Goal: Task Accomplishment & Management: Manage account settings

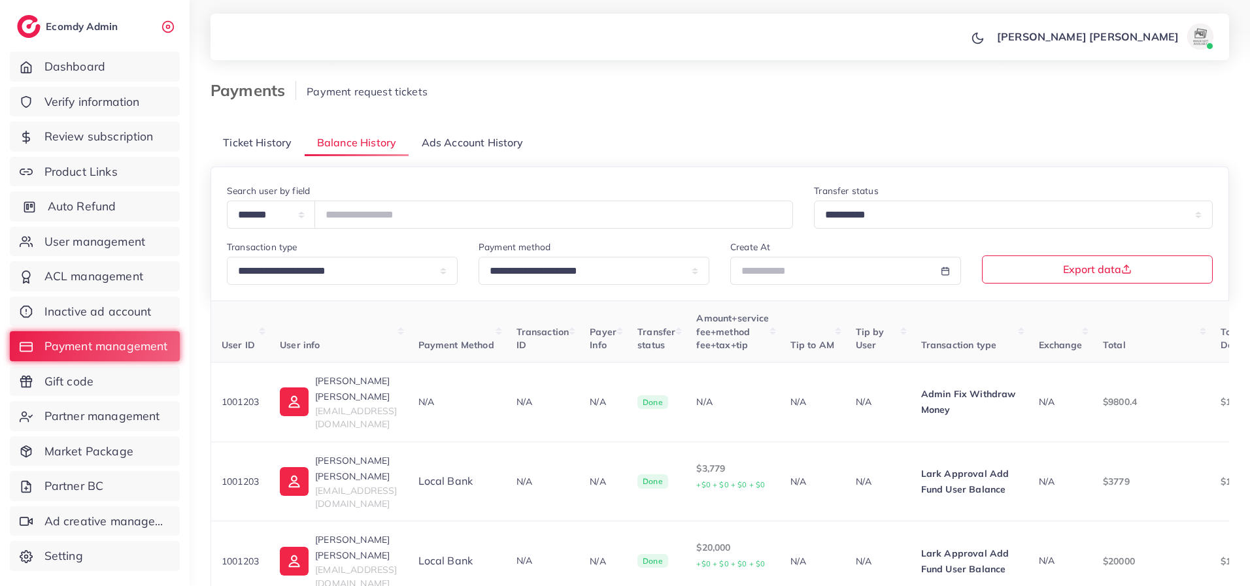
scroll to position [0, 212]
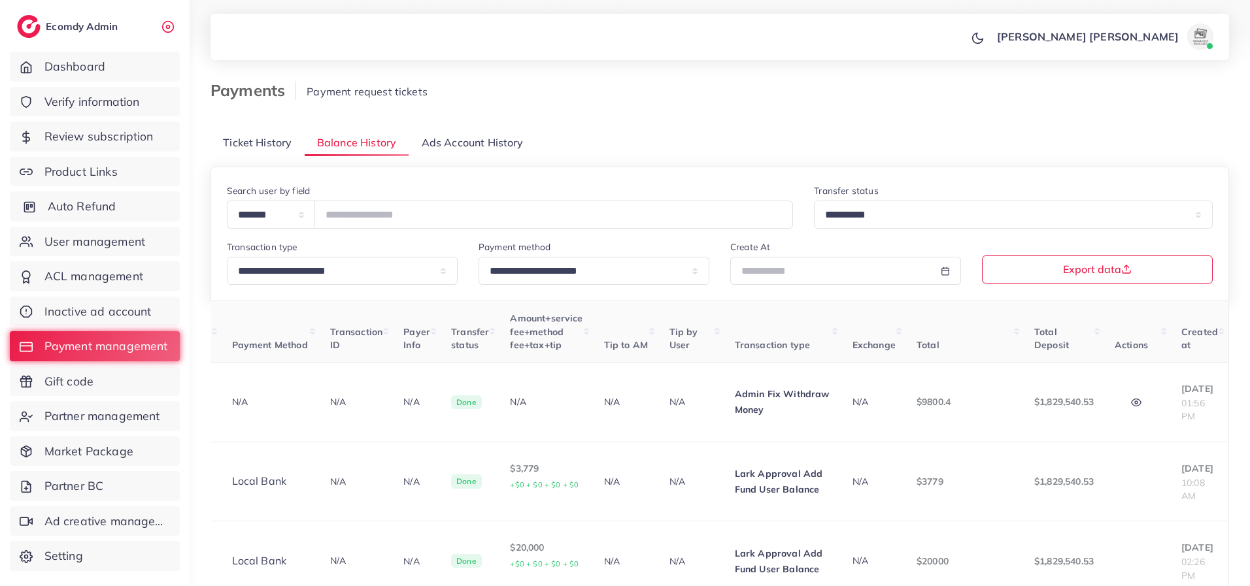
click at [83, 207] on span "Auto Refund" at bounding box center [82, 206] width 69 height 17
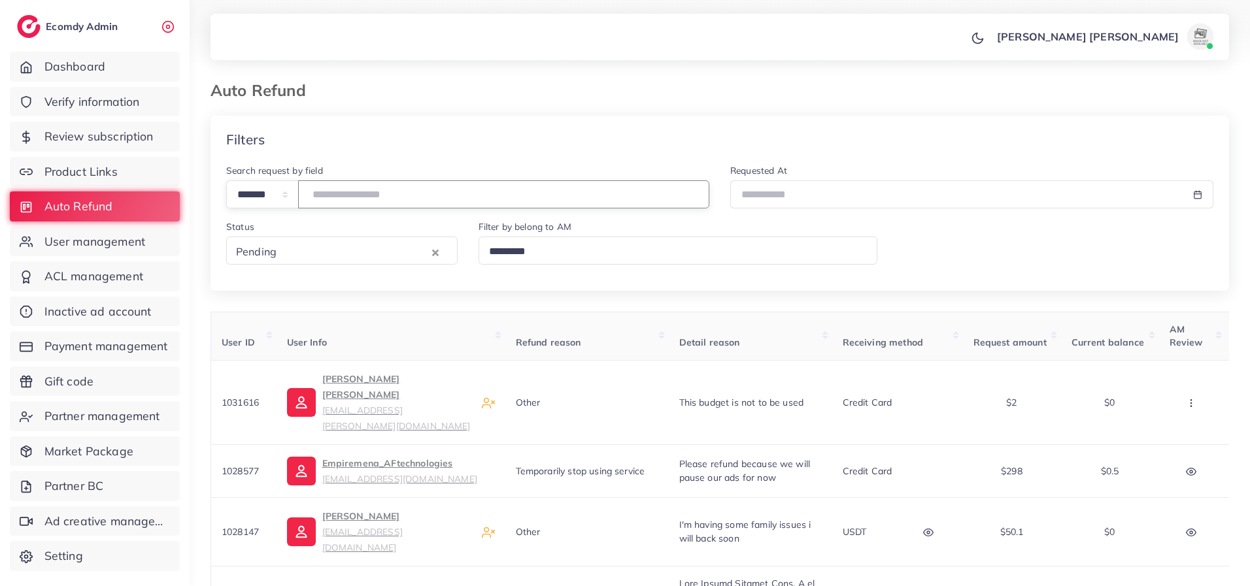
click at [356, 192] on input "number" at bounding box center [503, 194] width 411 height 28
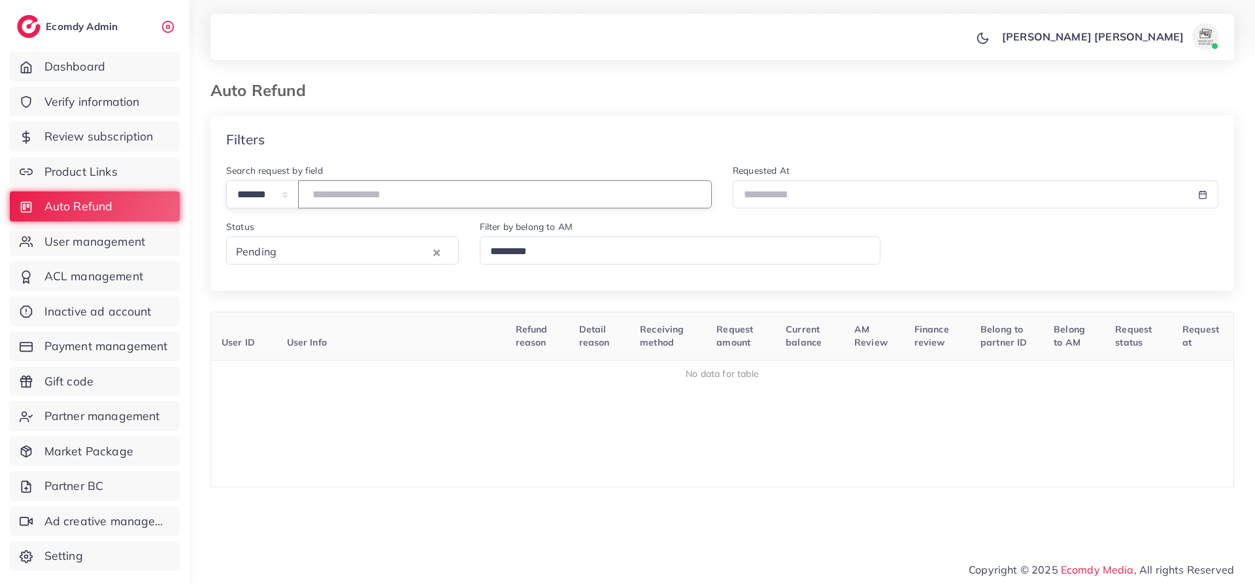
type input "*******"
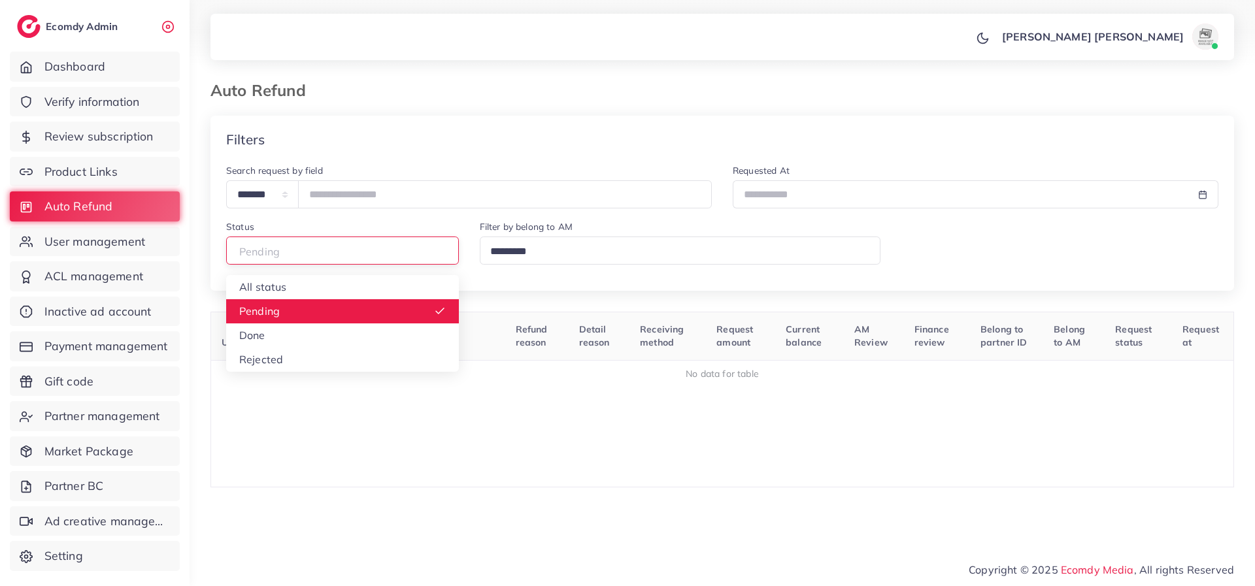
click at [315, 258] on input "Search for option" at bounding box center [337, 252] width 210 height 20
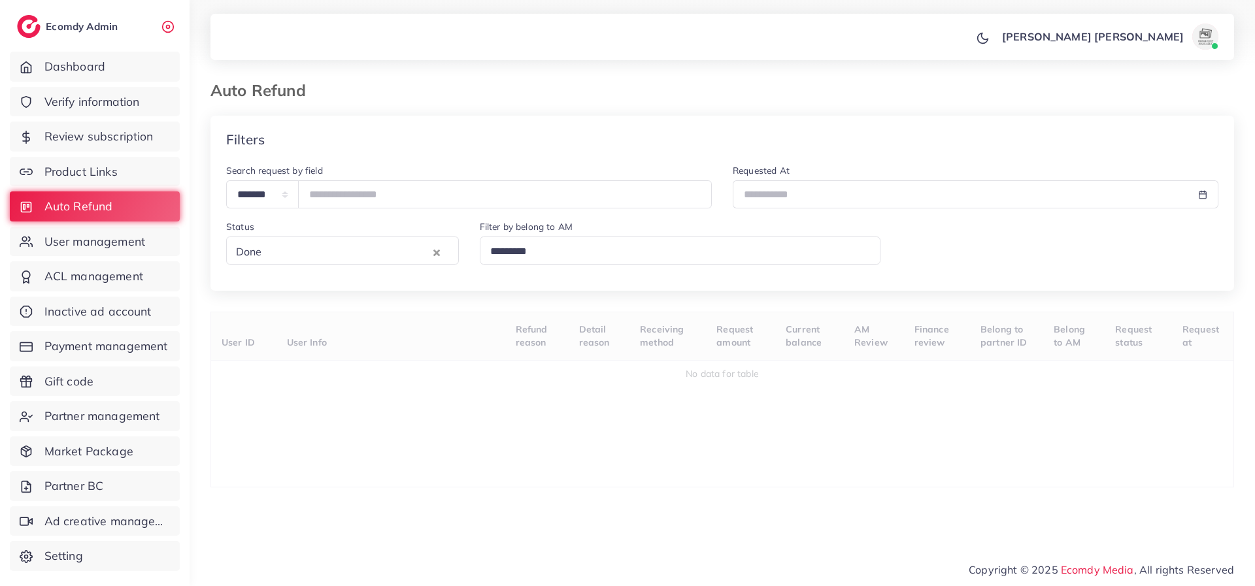
click at [280, 335] on div "**********" at bounding box center [722, 302] width 1024 height 372
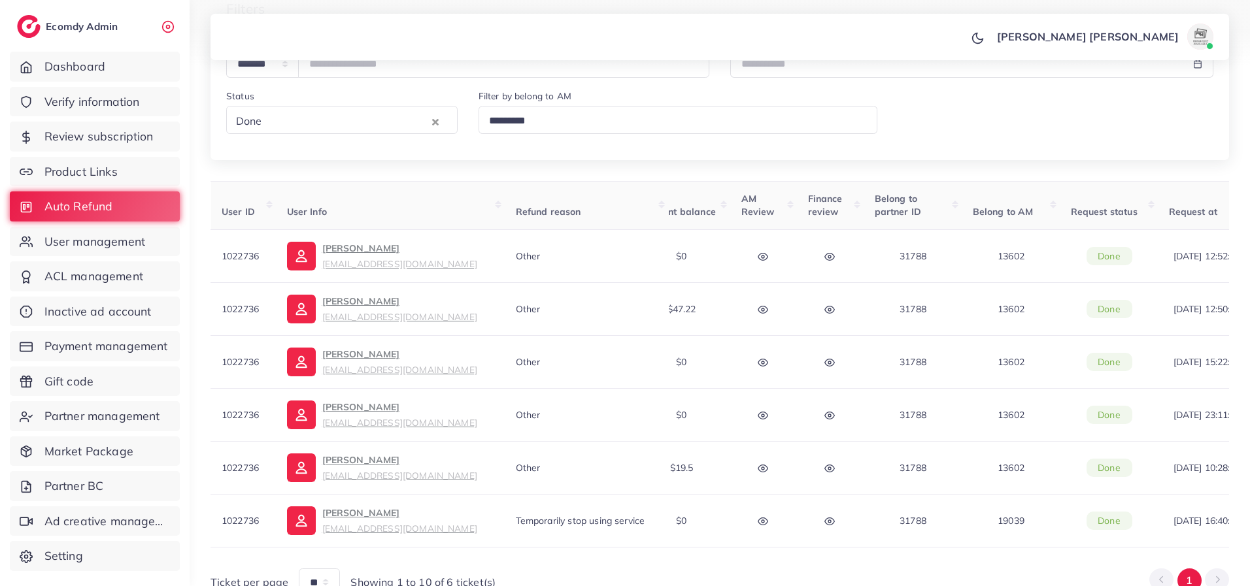
scroll to position [0, 456]
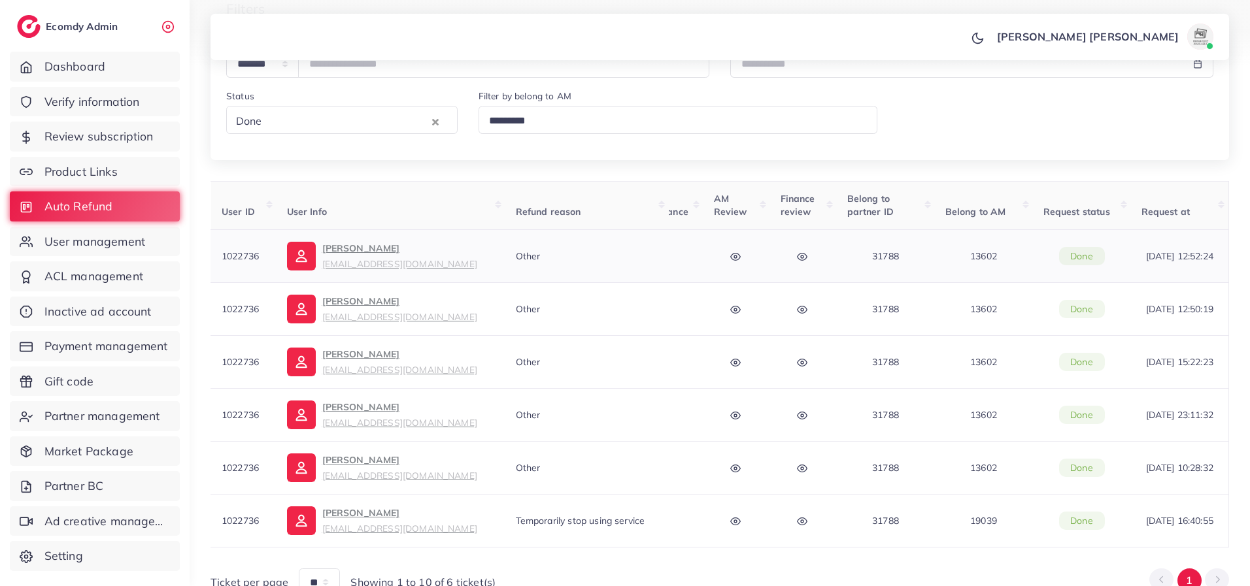
click at [805, 257] on icon "button" at bounding box center [802, 257] width 10 height 10
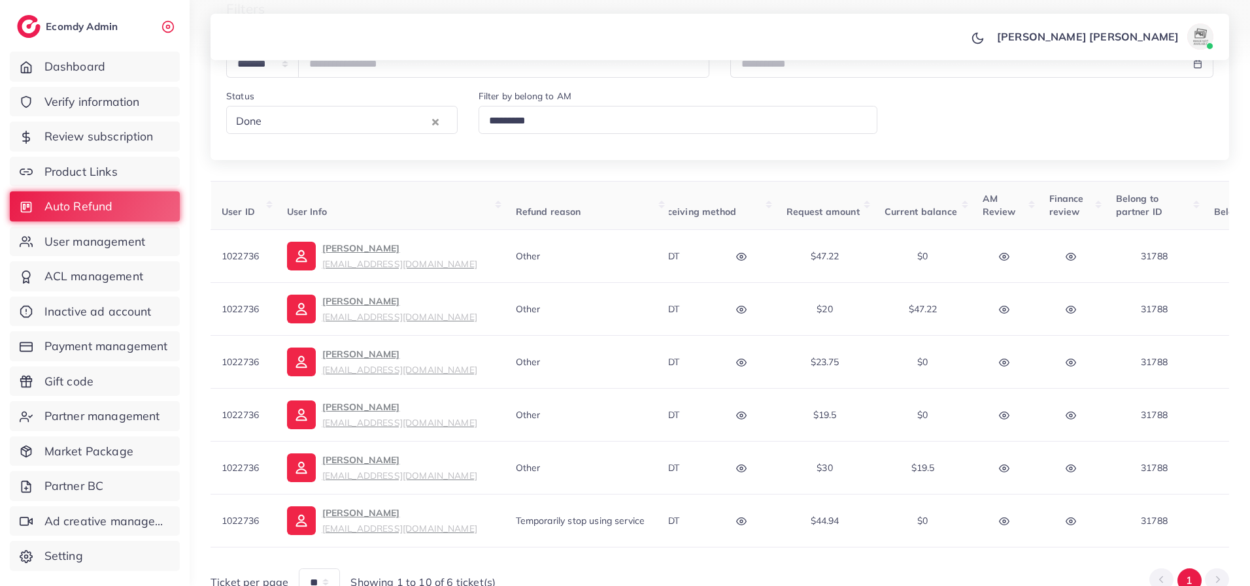
scroll to position [0, 161]
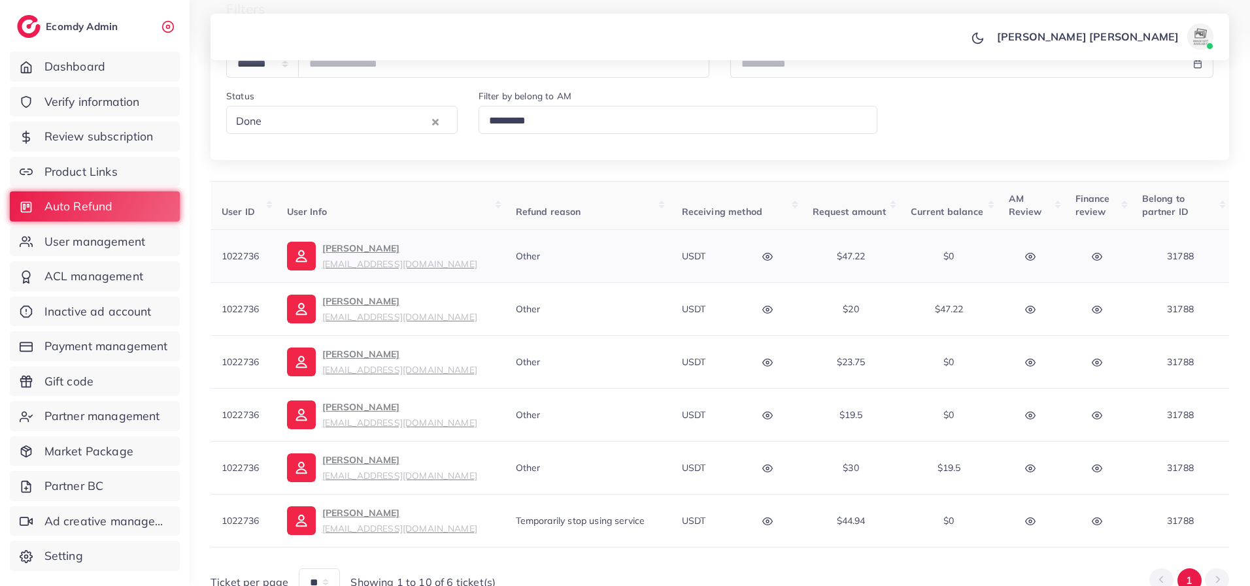
click at [1104, 260] on button "button" at bounding box center [1098, 255] width 46 height 29
click at [1099, 261] on icon "button" at bounding box center [1097, 257] width 10 height 10
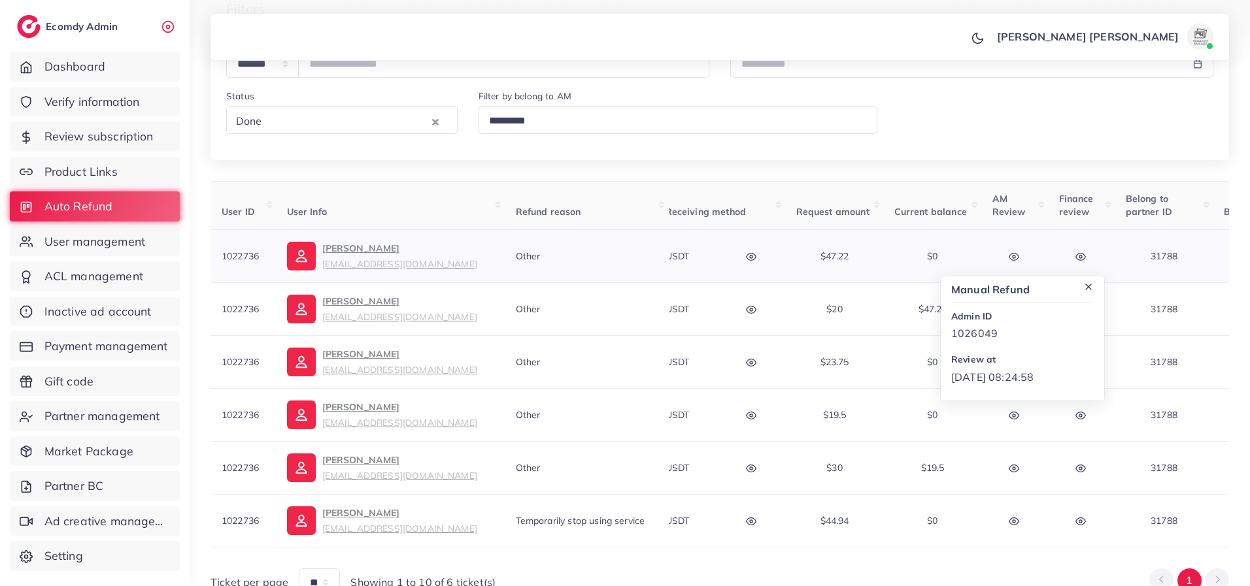
click at [746, 256] on icon "button" at bounding box center [751, 256] width 10 height 7
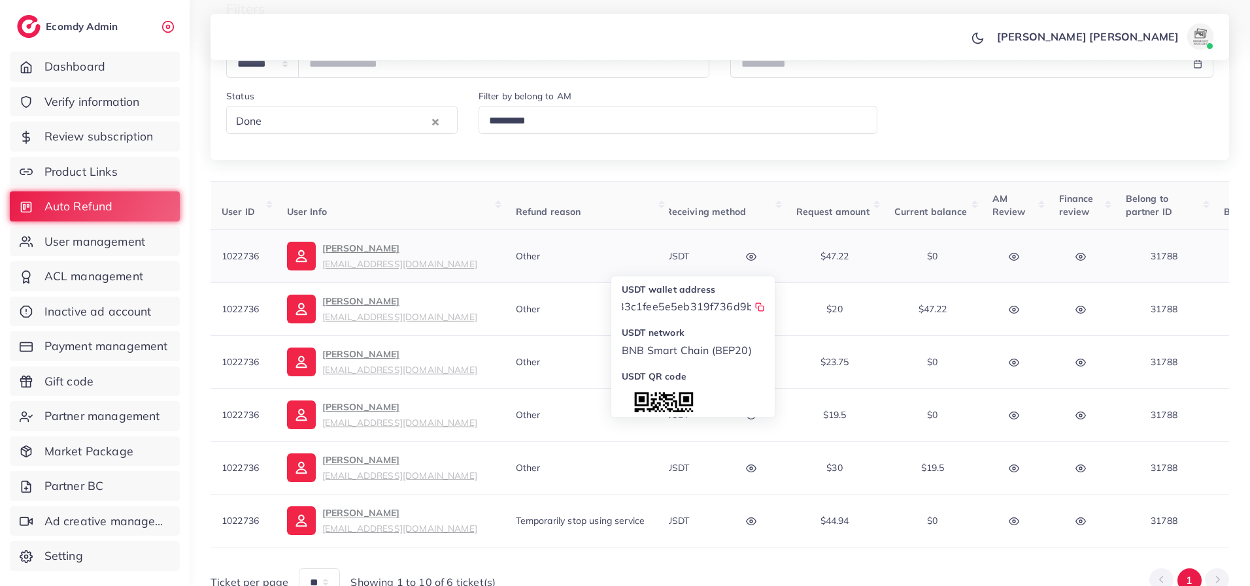
scroll to position [0, 132]
click at [779, 260] on td "USDT USDT wallet address 0x989bc4b633c1fee5e5eb319f736d9b8c917022ab USDT networ…" at bounding box center [720, 255] width 131 height 53
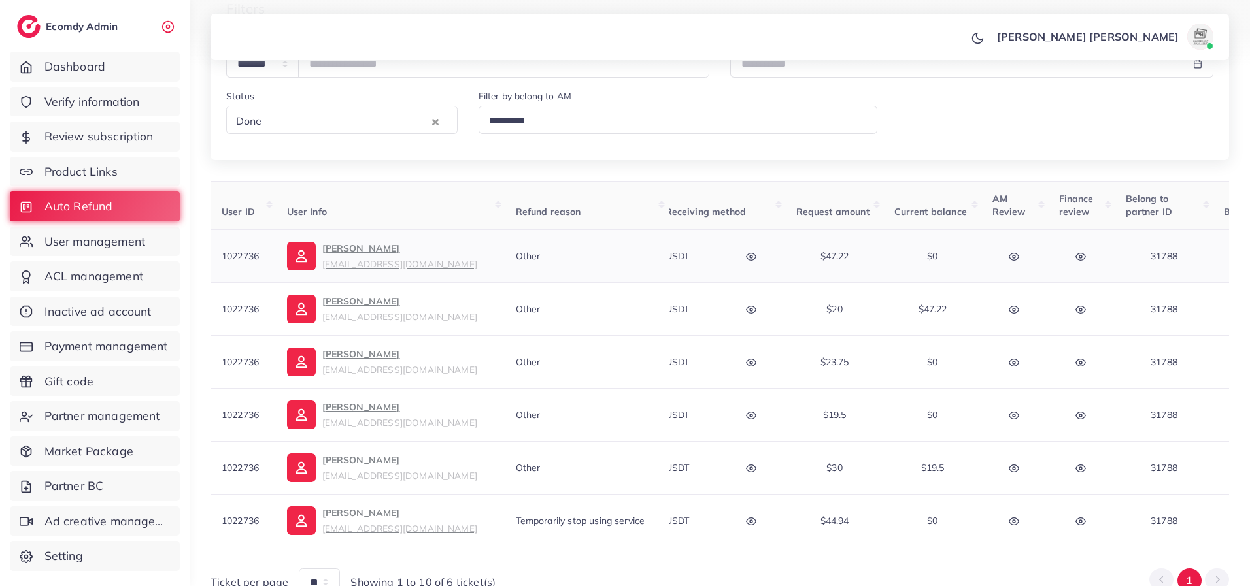
click at [1015, 261] on icon "button" at bounding box center [1014, 257] width 10 height 10
click at [1050, 294] on td "manual Refund Admin ID 1026049 Review at [DATE] 10:02:53" at bounding box center [1081, 308] width 67 height 53
click at [1022, 307] on button "button" at bounding box center [1015, 308] width 46 height 29
click at [1091, 255] on button "button" at bounding box center [1082, 255] width 46 height 29
click at [1084, 256] on icon "button" at bounding box center [1080, 256] width 10 height 7
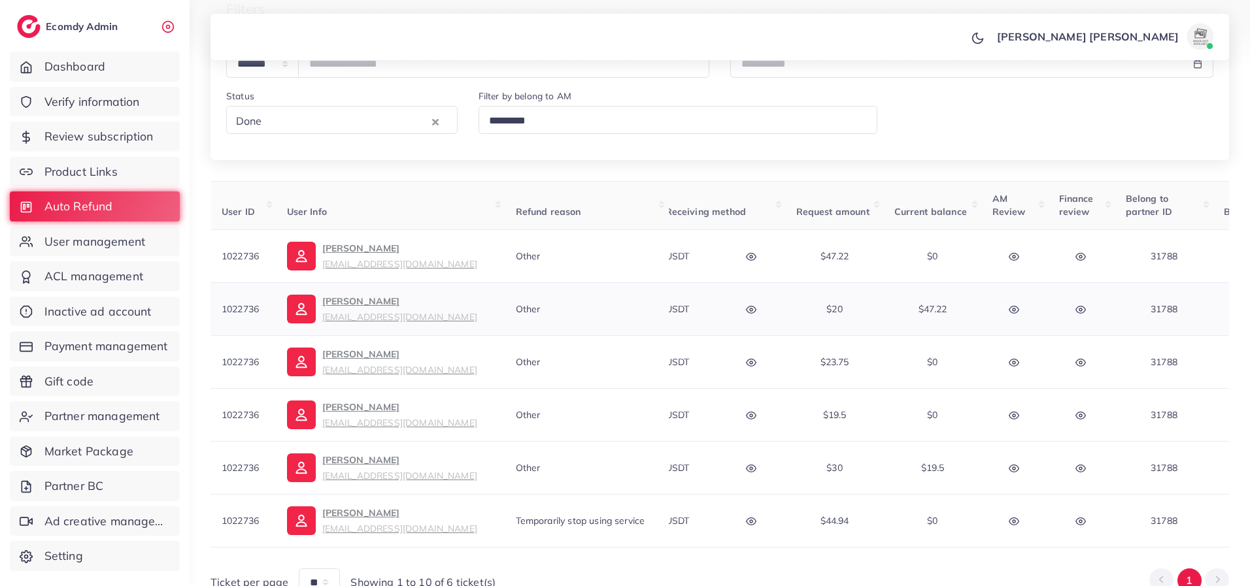
click at [1075, 312] on icon "button" at bounding box center [1080, 310] width 10 height 10
click at [1082, 365] on icon "button" at bounding box center [1080, 362] width 10 height 7
click at [1075, 307] on icon "button" at bounding box center [1080, 310] width 10 height 10
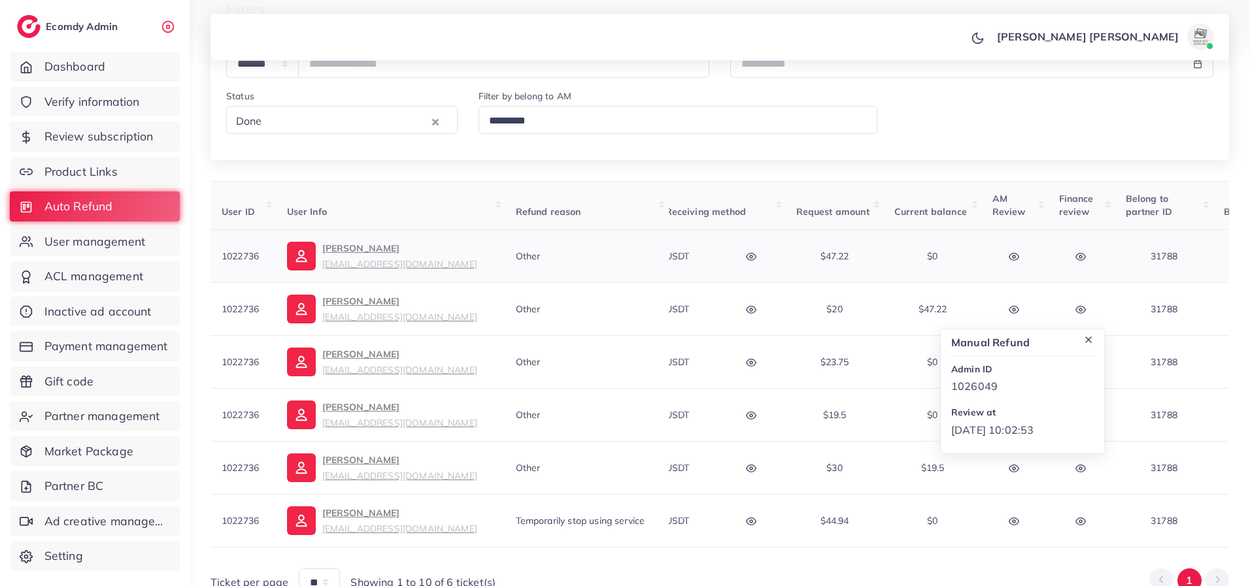
click at [1079, 257] on circle "button" at bounding box center [1080, 257] width 3 height 3
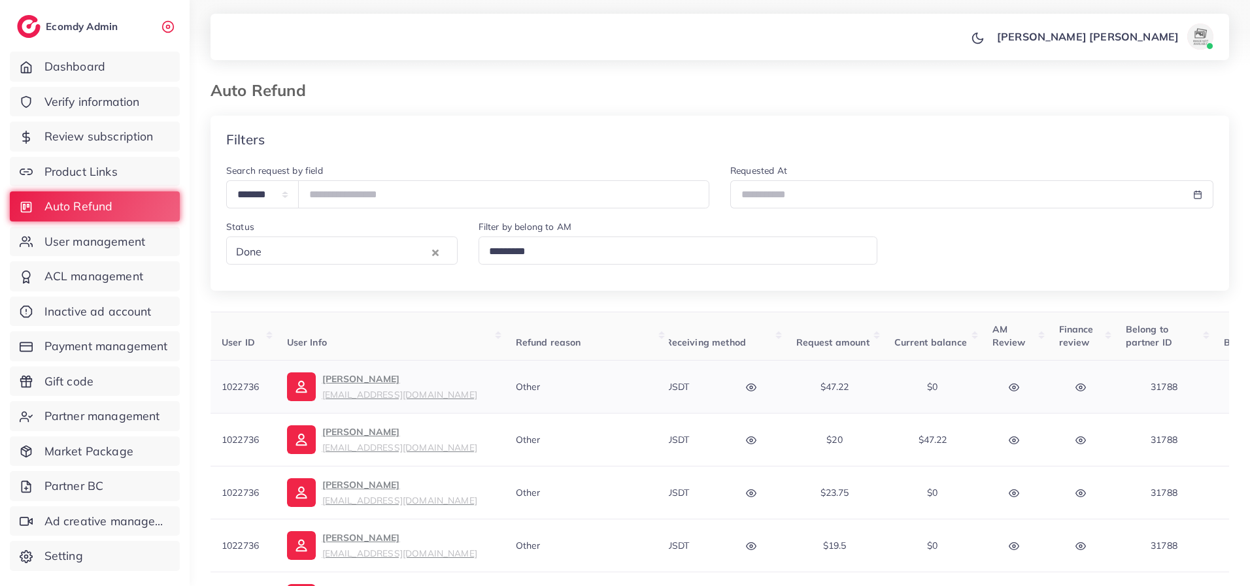
click at [1087, 391] on button "button" at bounding box center [1082, 386] width 46 height 29
click at [754, 390] on icon "button" at bounding box center [751, 387] width 10 height 7
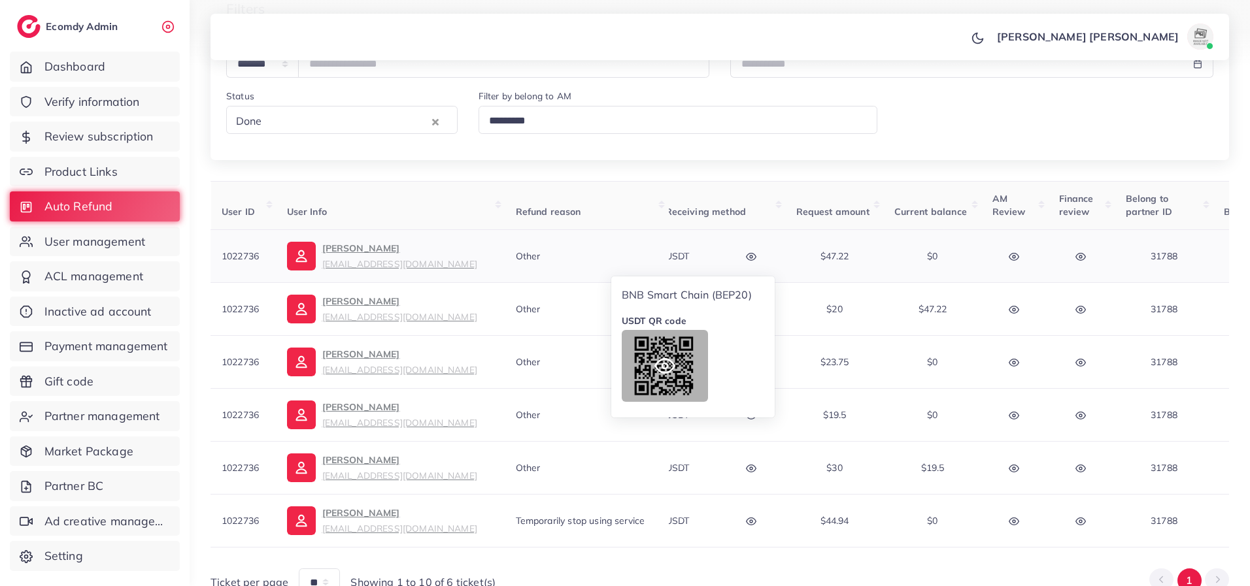
click at [674, 371] on icon at bounding box center [664, 366] width 21 height 21
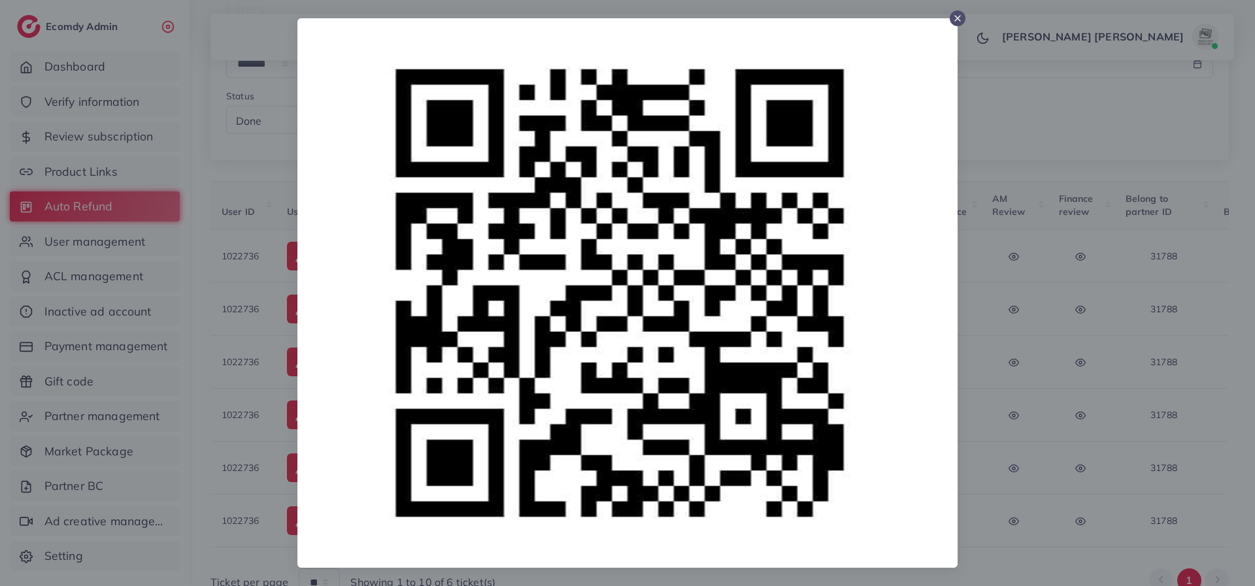
click at [954, 16] on icon at bounding box center [957, 18] width 10 height 10
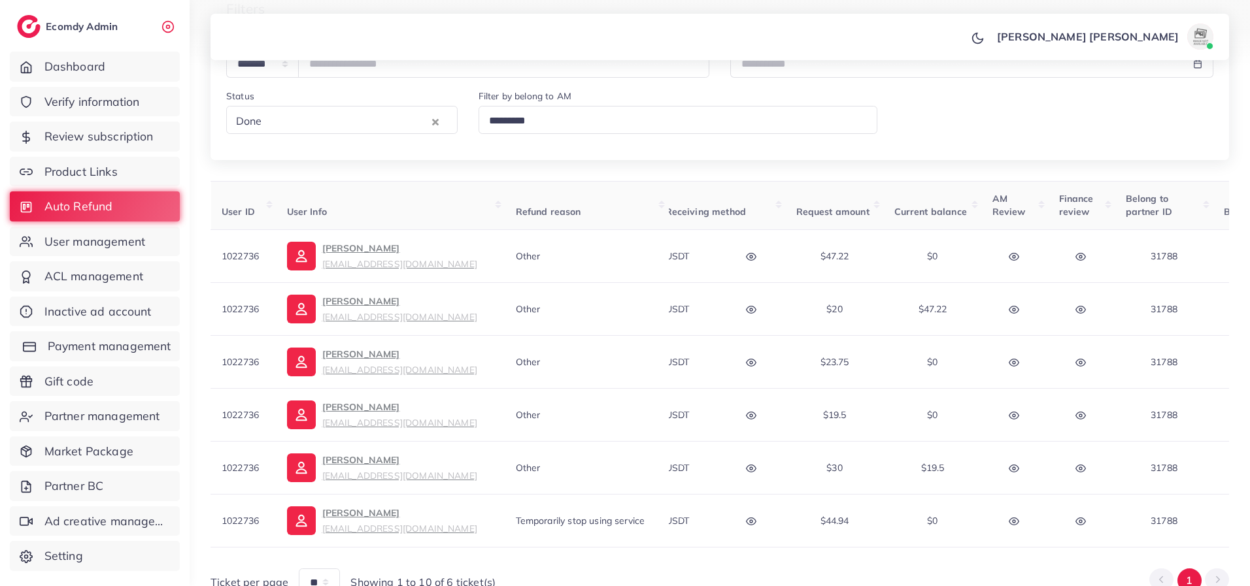
click at [100, 352] on span "Payment management" at bounding box center [110, 346] width 124 height 17
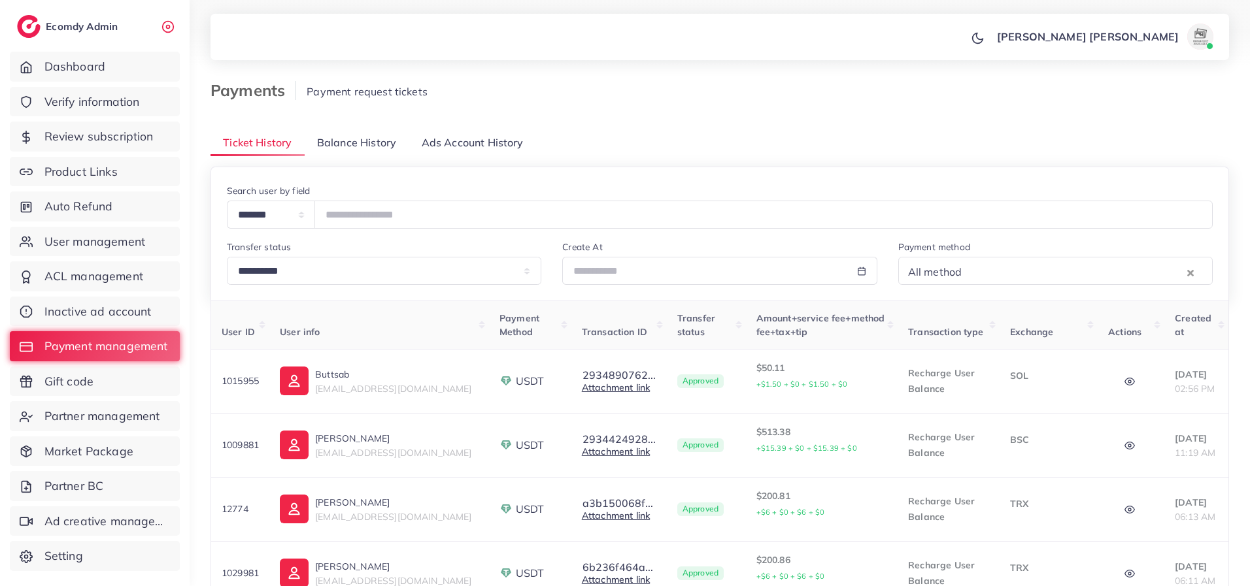
click at [339, 133] on link "Balance History" at bounding box center [357, 143] width 105 height 28
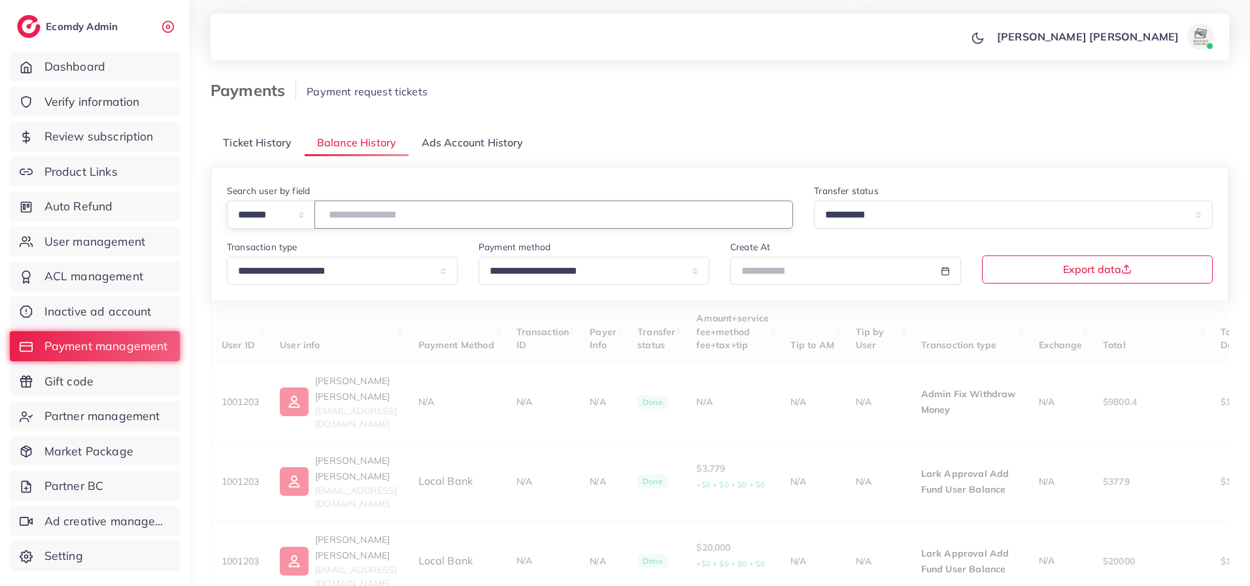
click at [373, 209] on input "number" at bounding box center [553, 215] width 478 height 28
paste input "*******"
type input "*******"
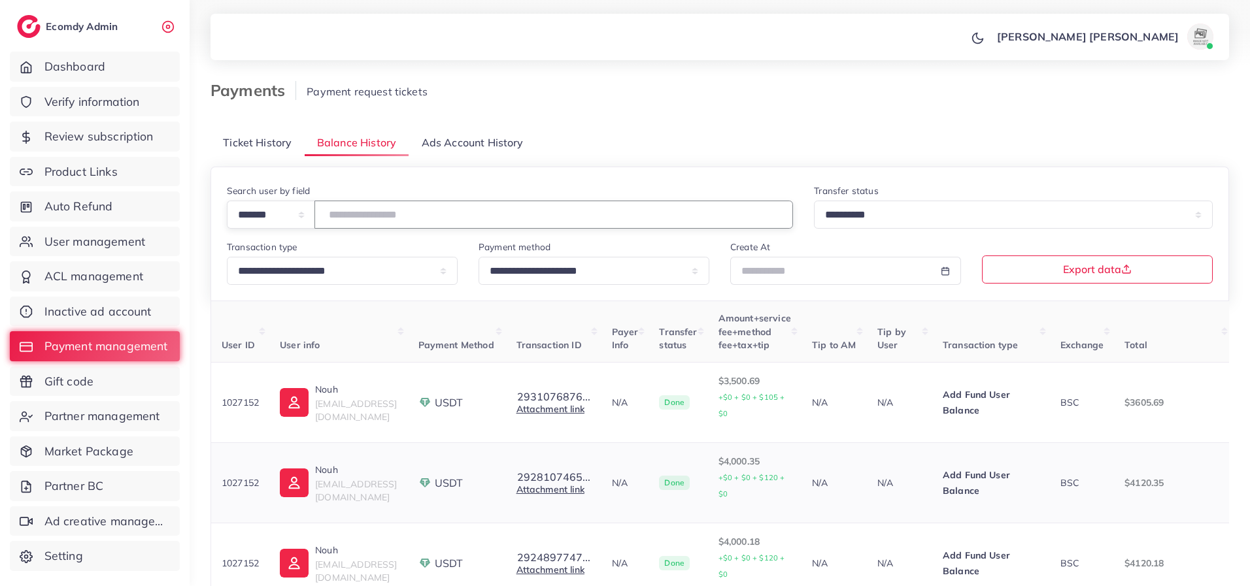
scroll to position [131, 0]
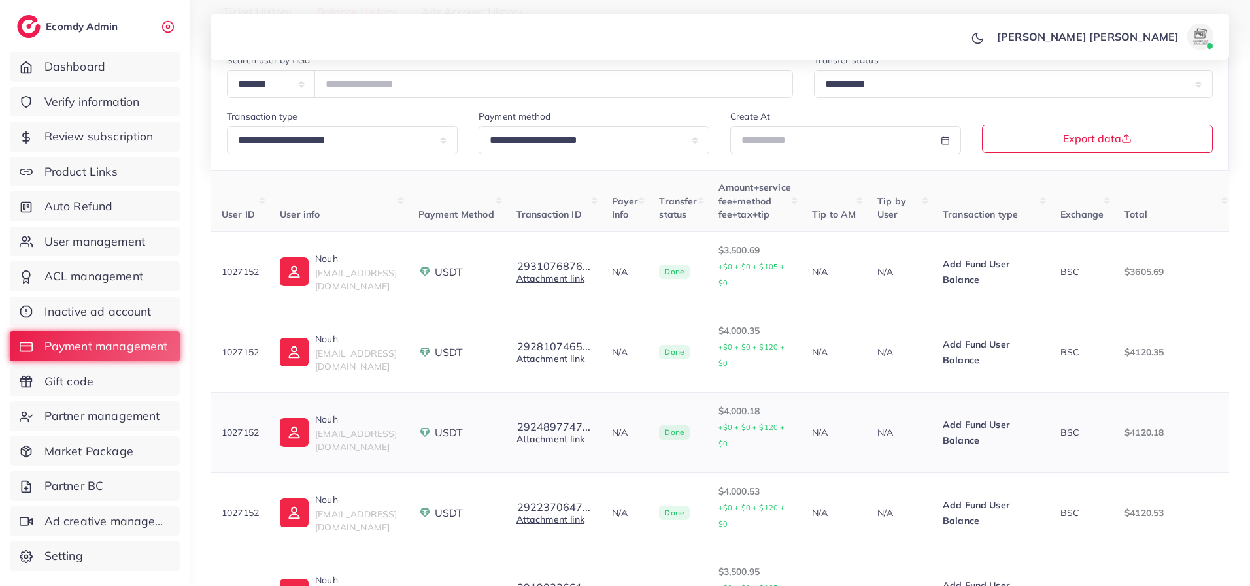
click at [560, 441] on link "Attachment link" at bounding box center [550, 439] width 68 height 12
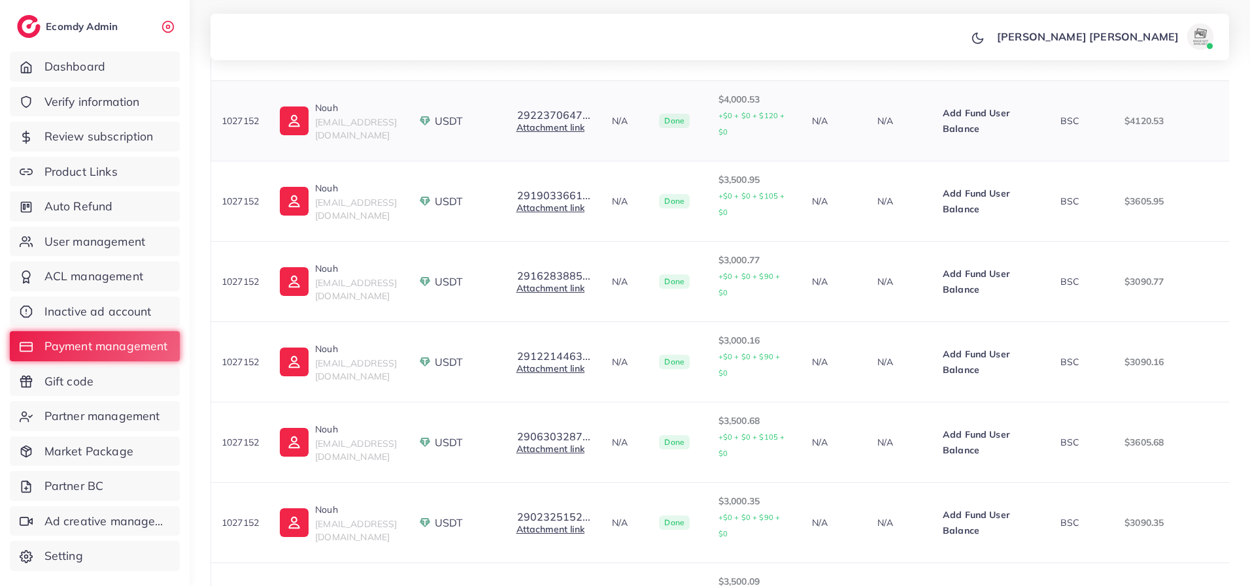
scroll to position [642, 0]
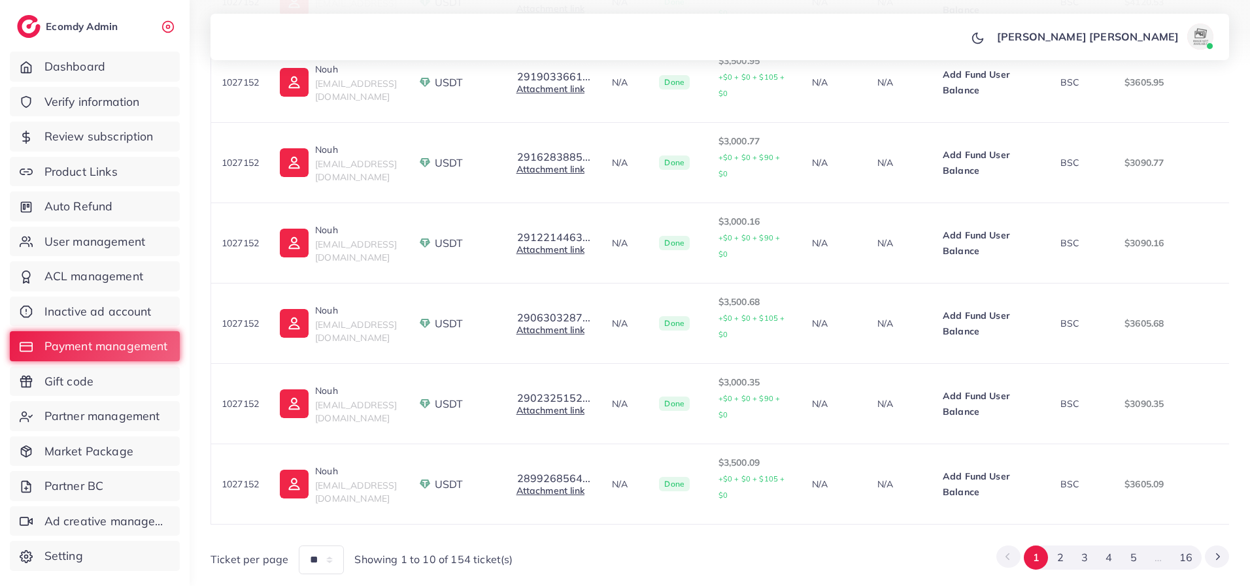
drag, startPoint x: 753, startPoint y: 475, endPoint x: 890, endPoint y: 481, distance: 137.4
click at [890, 481] on div "User ID User info Payment Method Transaction ID Payer Info Transfer status Amou…" at bounding box center [719, 92] width 1018 height 866
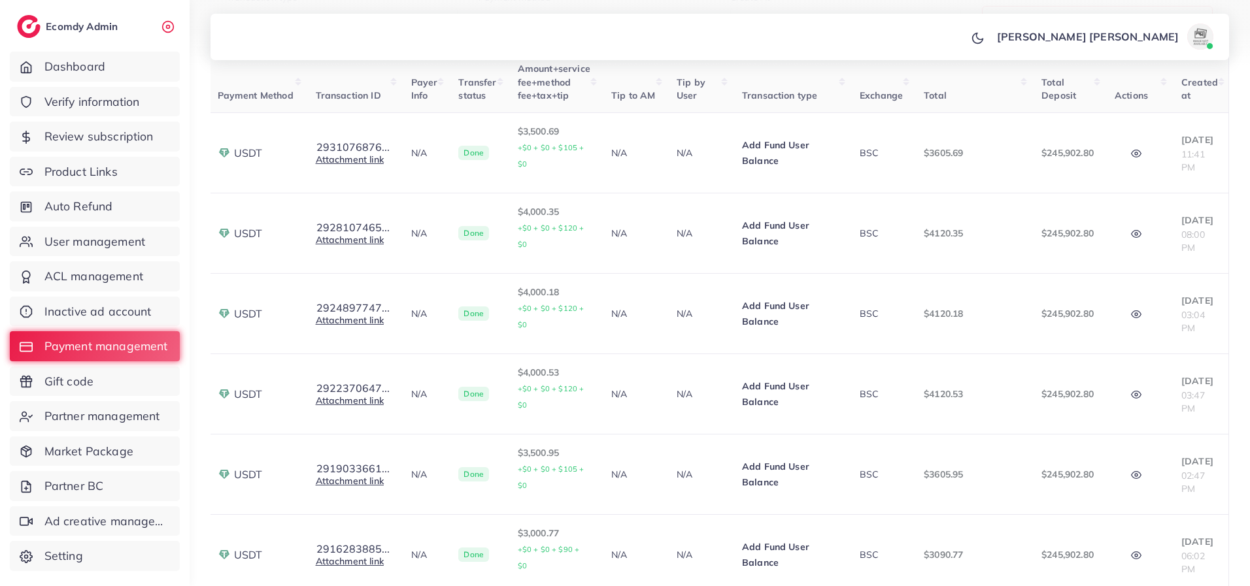
scroll to position [0, 0]
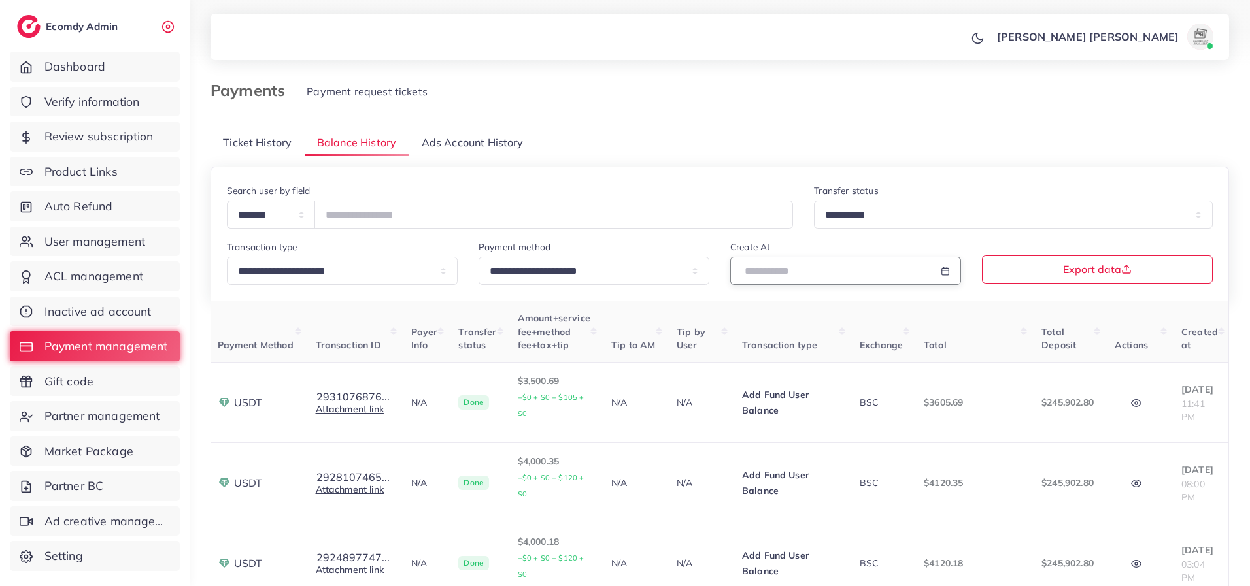
click at [796, 260] on input "text" at bounding box center [830, 271] width 201 height 28
click at [780, 345] on span "1" at bounding box center [772, 345] width 25 height 25
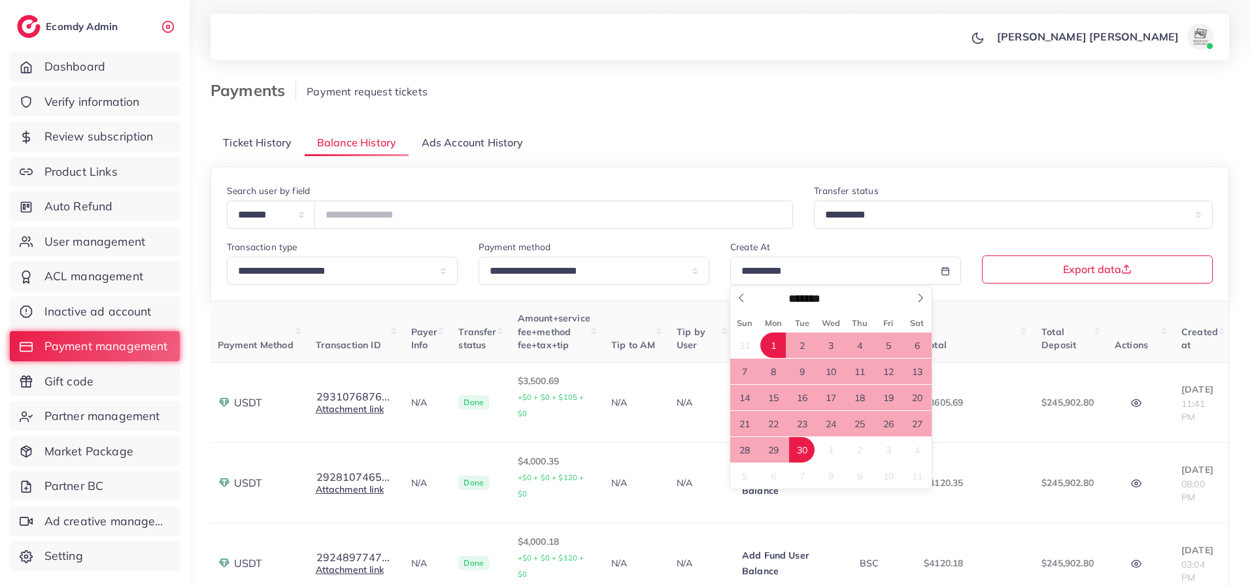
click at [808, 455] on span "30" at bounding box center [801, 449] width 25 height 25
type input "**********"
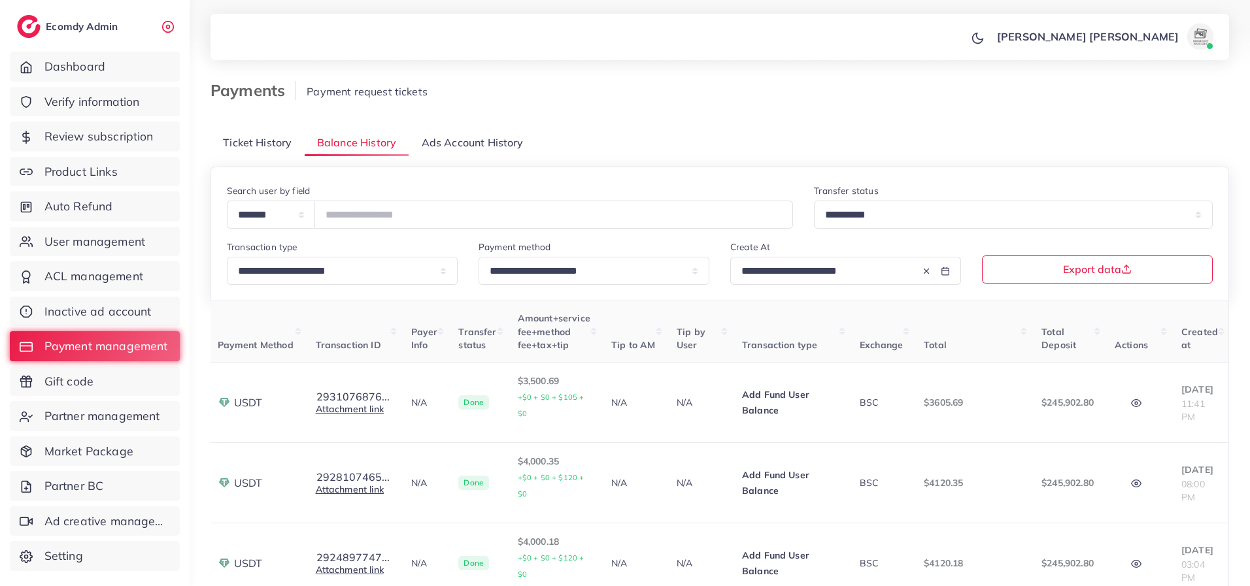
click at [981, 296] on div "**********" at bounding box center [719, 234] width 1018 height 134
click at [394, 209] on input "*******" at bounding box center [553, 215] width 478 height 28
click at [865, 271] on input "**********" at bounding box center [826, 271] width 192 height 28
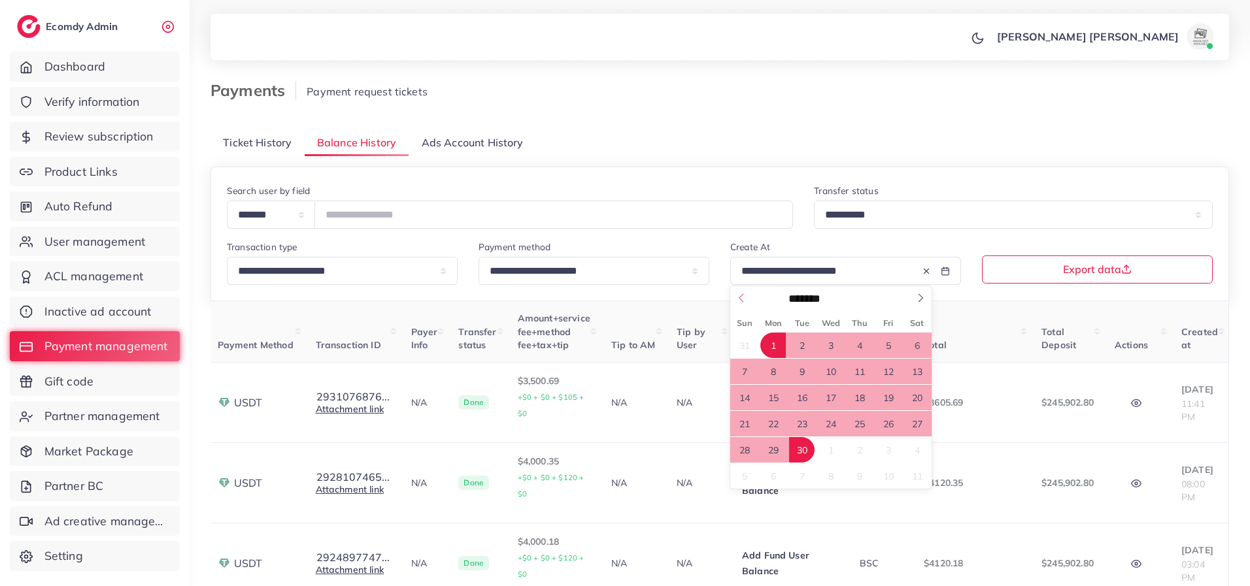
click at [735, 302] on span at bounding box center [741, 294] width 22 height 22
select select "*"
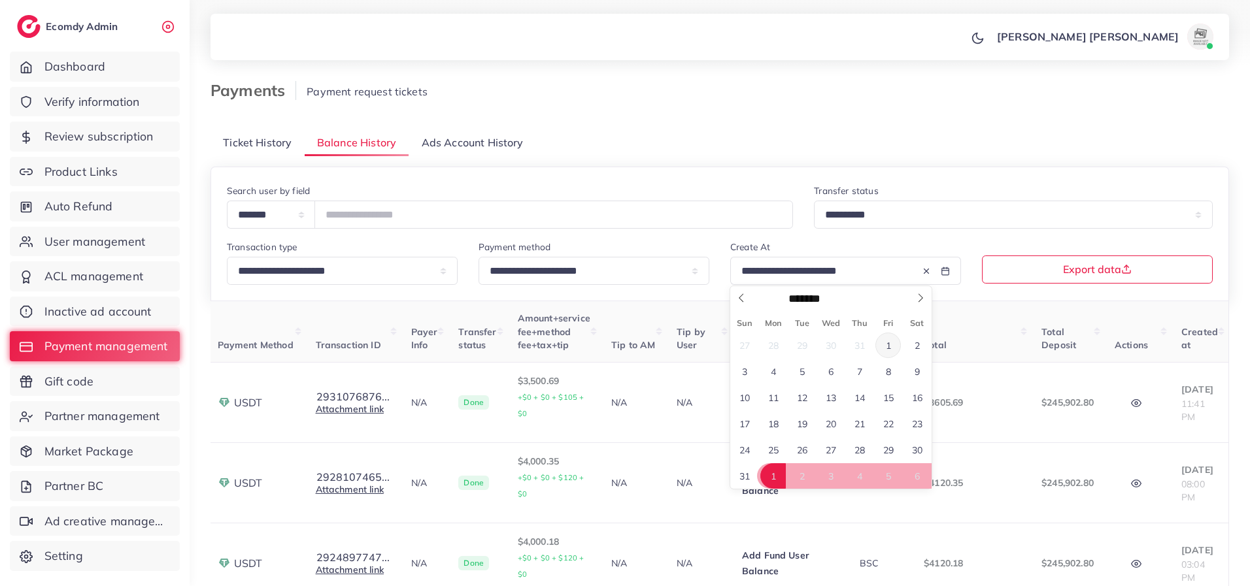
click at [886, 346] on span "1" at bounding box center [887, 345] width 25 height 25
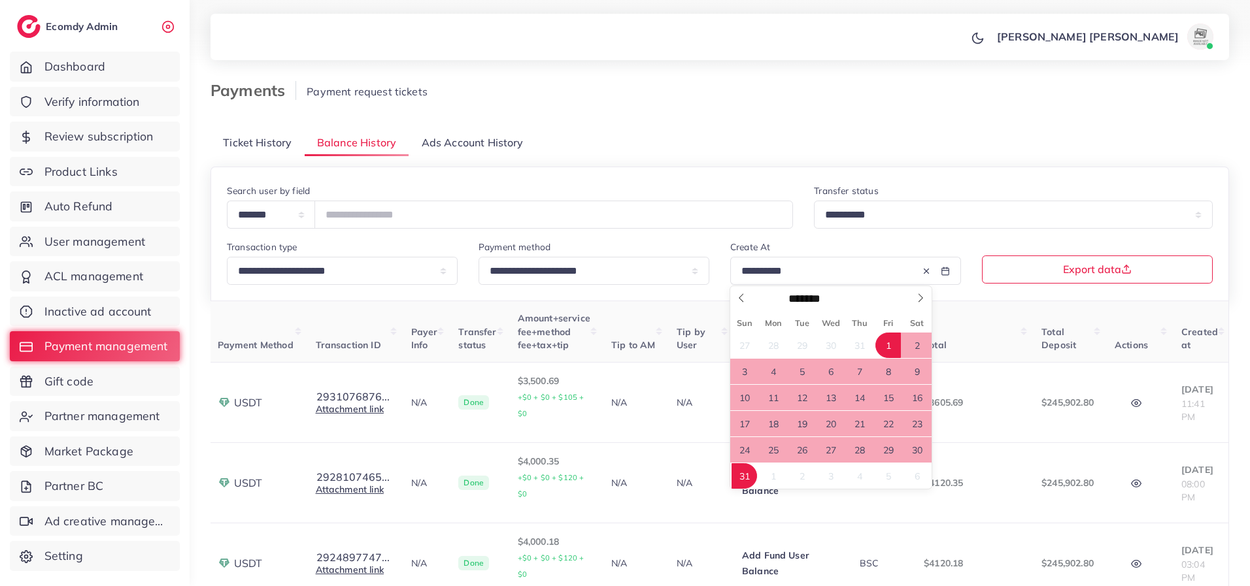
click at [741, 476] on span "31" at bounding box center [743, 475] width 25 height 25
type input "**********"
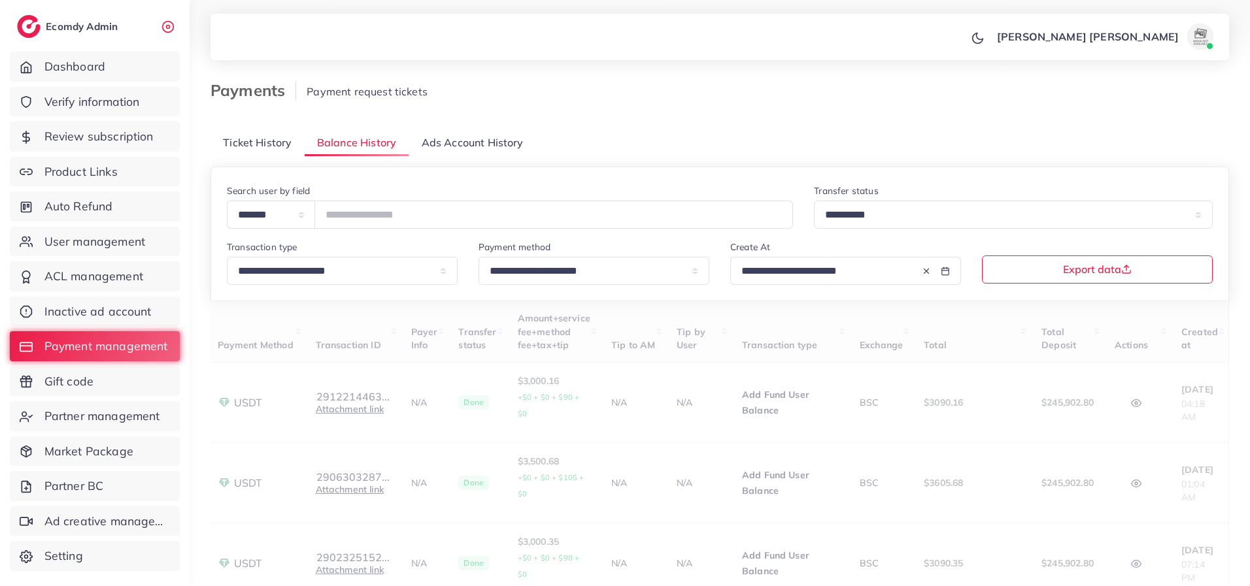
click at [1001, 295] on div "**********" at bounding box center [719, 234] width 1018 height 134
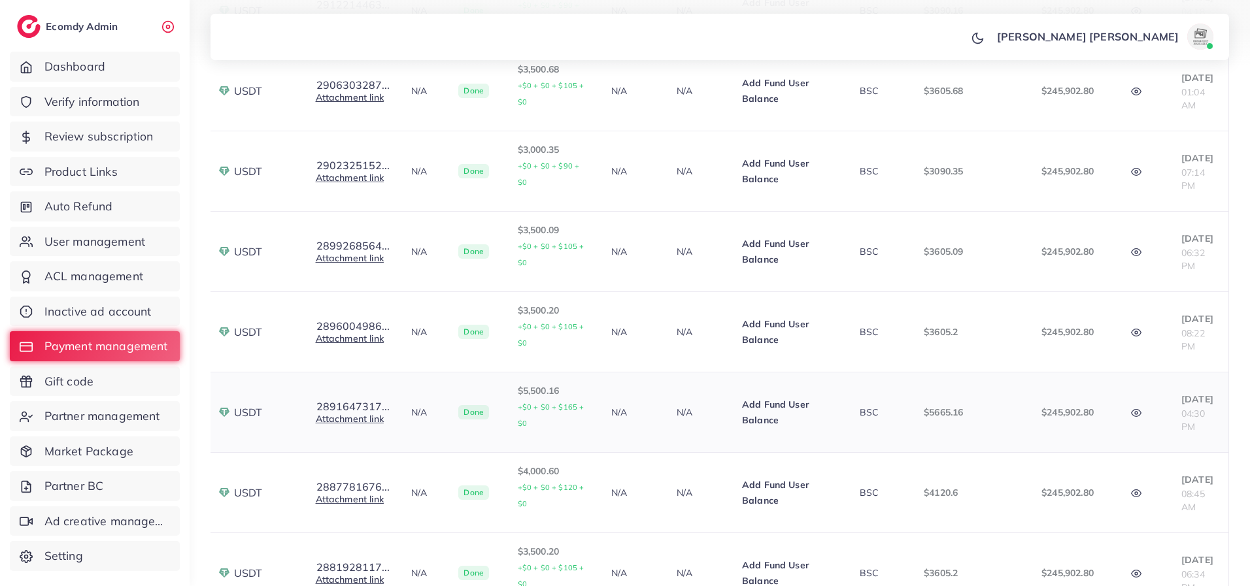
scroll to position [642, 0]
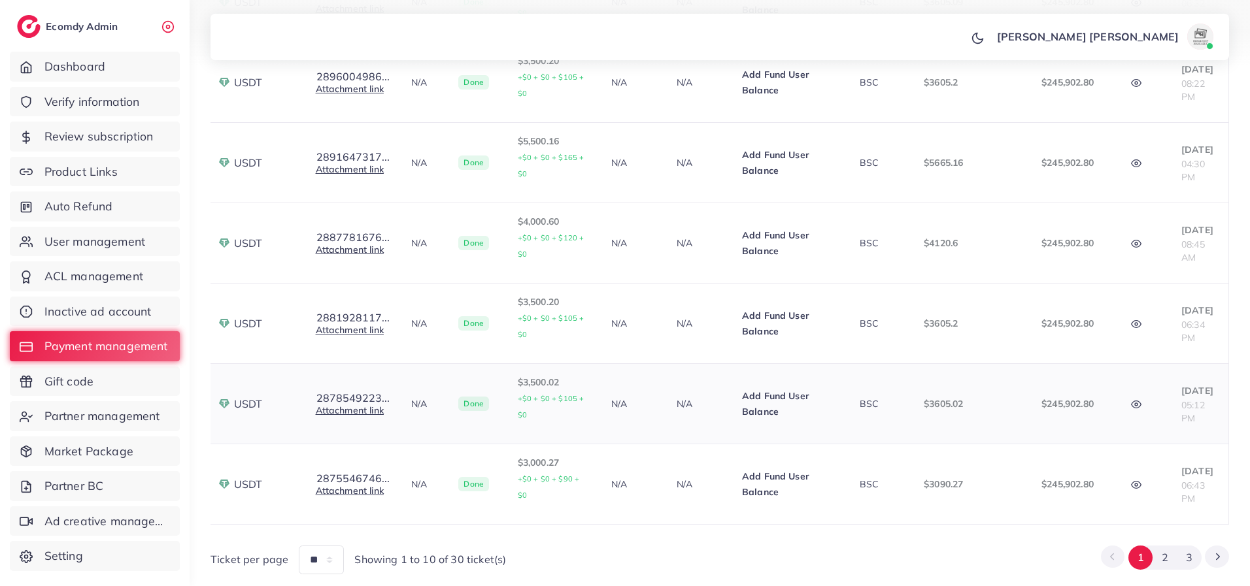
drag, startPoint x: 533, startPoint y: 300, endPoint x: 529, endPoint y: 336, distance: 36.2
click at [529, 336] on tbody "1027152 Nouh [EMAIL_ADDRESS][DOMAIN_NAME] USDT 2912214463... Transaction ID: 29…" at bounding box center [619, 123] width 1218 height 804
click at [527, 214] on p "$4,000.60 +$0 + $0 + $120 + $0" at bounding box center [554, 238] width 73 height 48
click at [518, 141] on p "$5,500.16 +$0 + $0 + $165 + $0" at bounding box center [554, 157] width 73 height 48
